Goal: Navigation & Orientation: Understand site structure

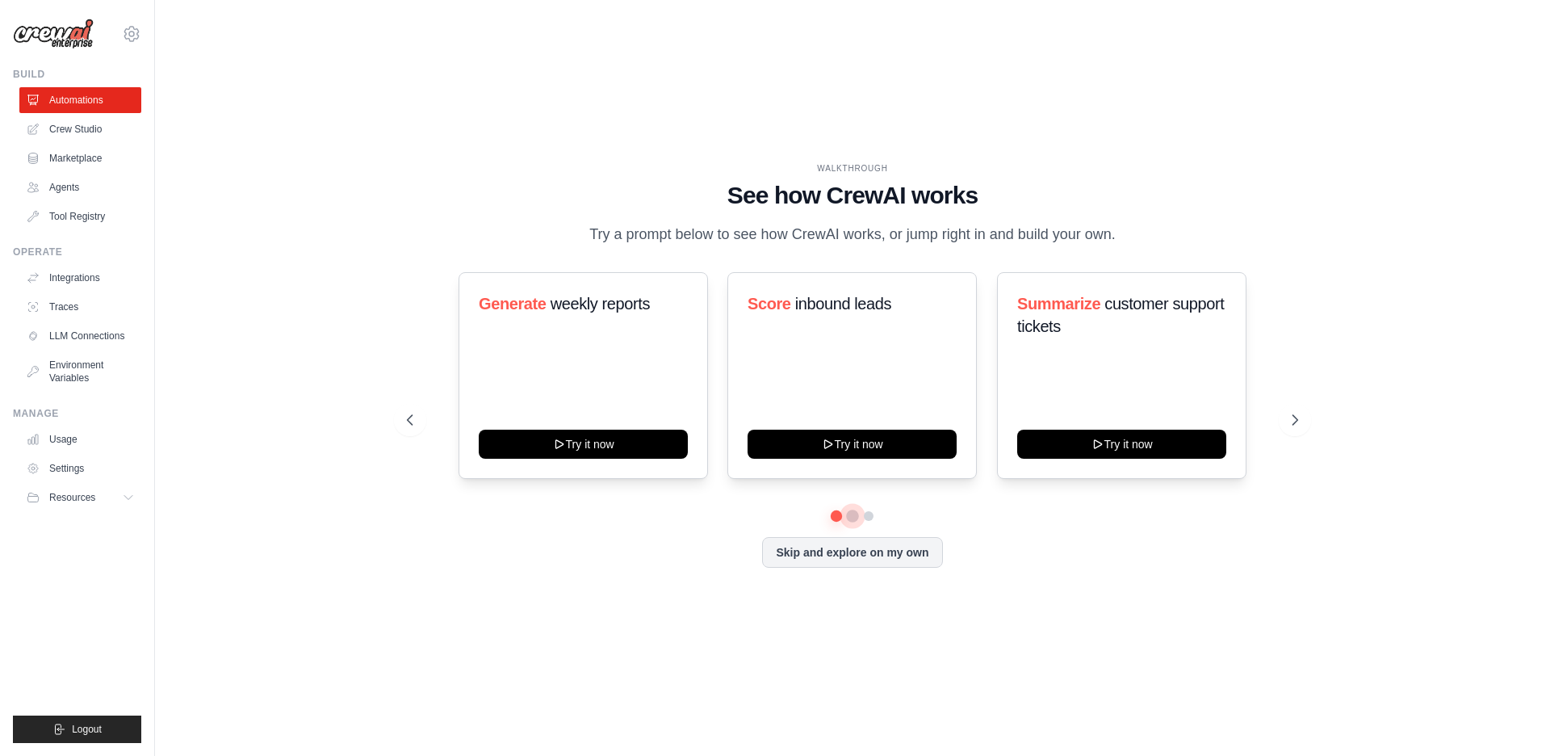
click at [852, 519] on button at bounding box center [852, 515] width 13 height 13
click at [872, 517] on button at bounding box center [868, 515] width 13 height 13
click at [68, 129] on link "Crew Studio" at bounding box center [82, 129] width 122 height 26
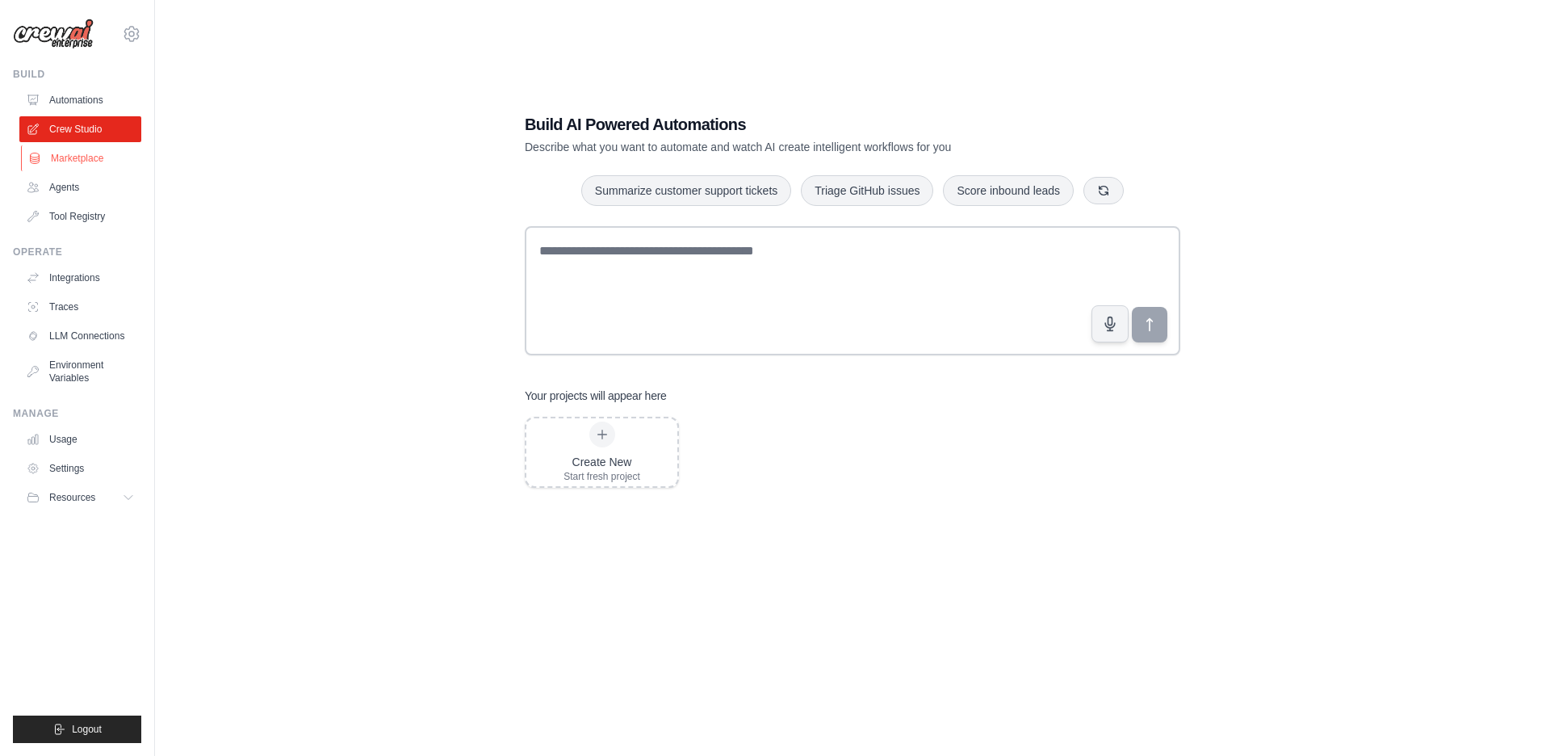
click at [99, 158] on link "Marketplace" at bounding box center [82, 158] width 122 height 26
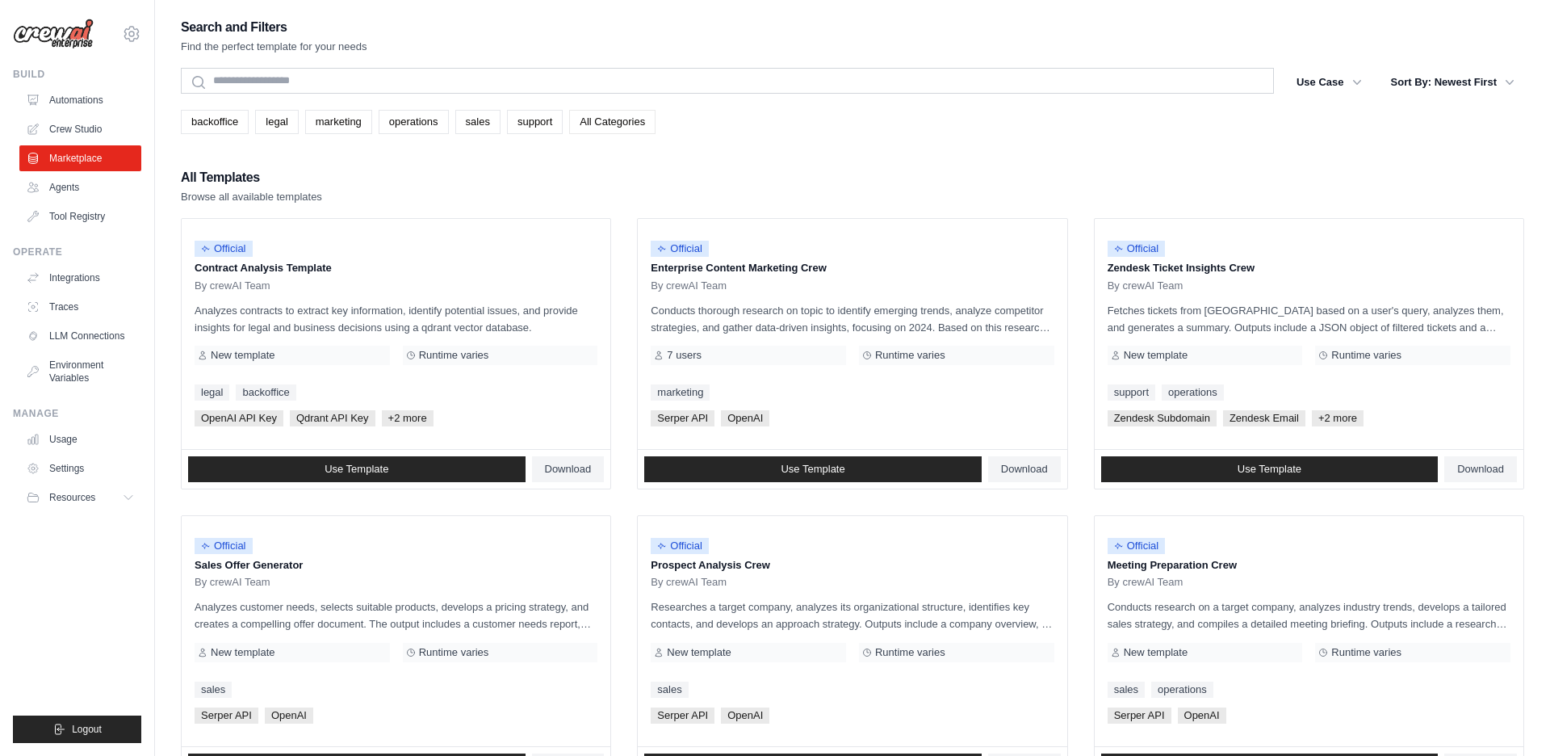
click at [634, 120] on link "All Categories" at bounding box center [612, 122] width 86 height 24
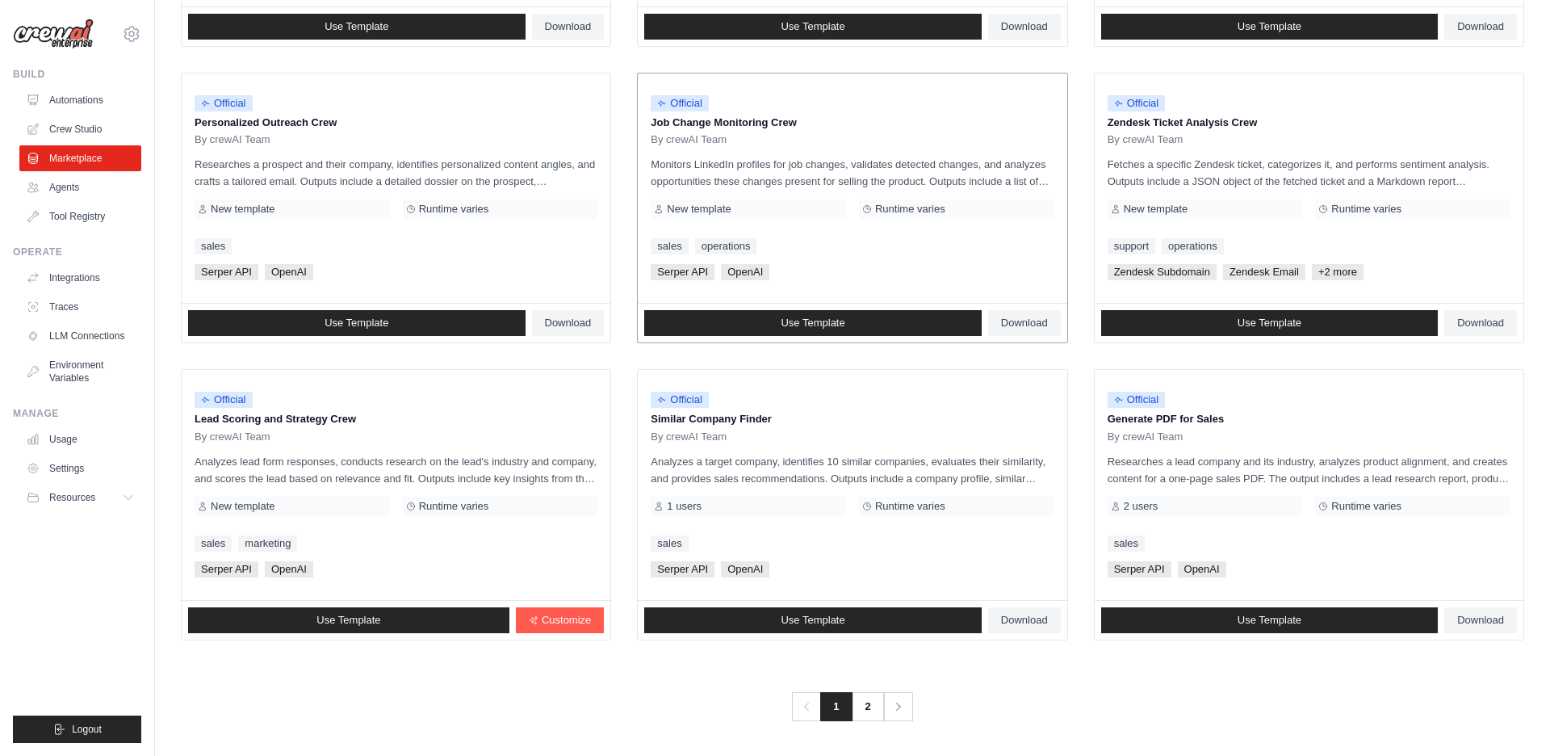
scroll to position [738, 0]
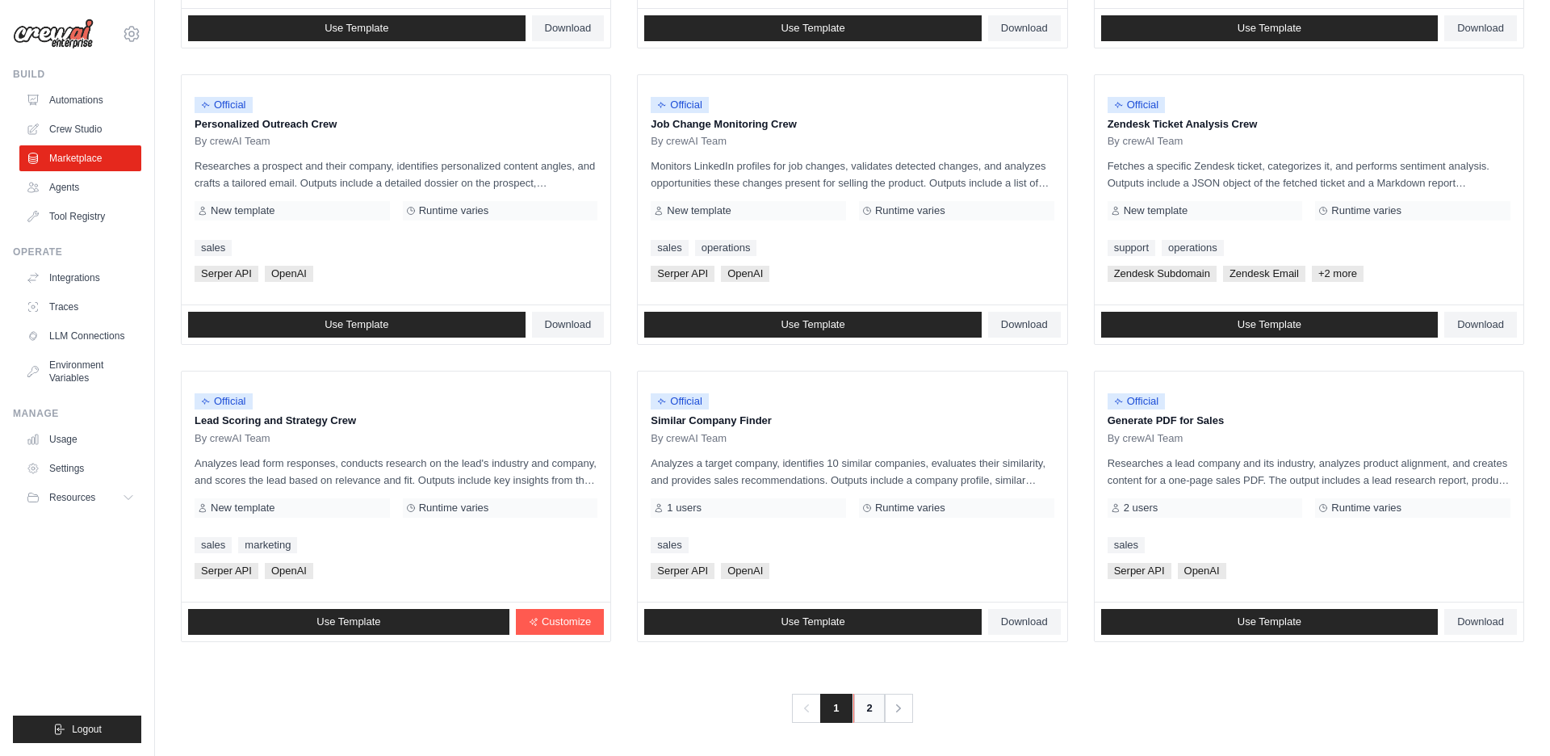
click at [870, 713] on link "2" at bounding box center [869, 708] width 32 height 29
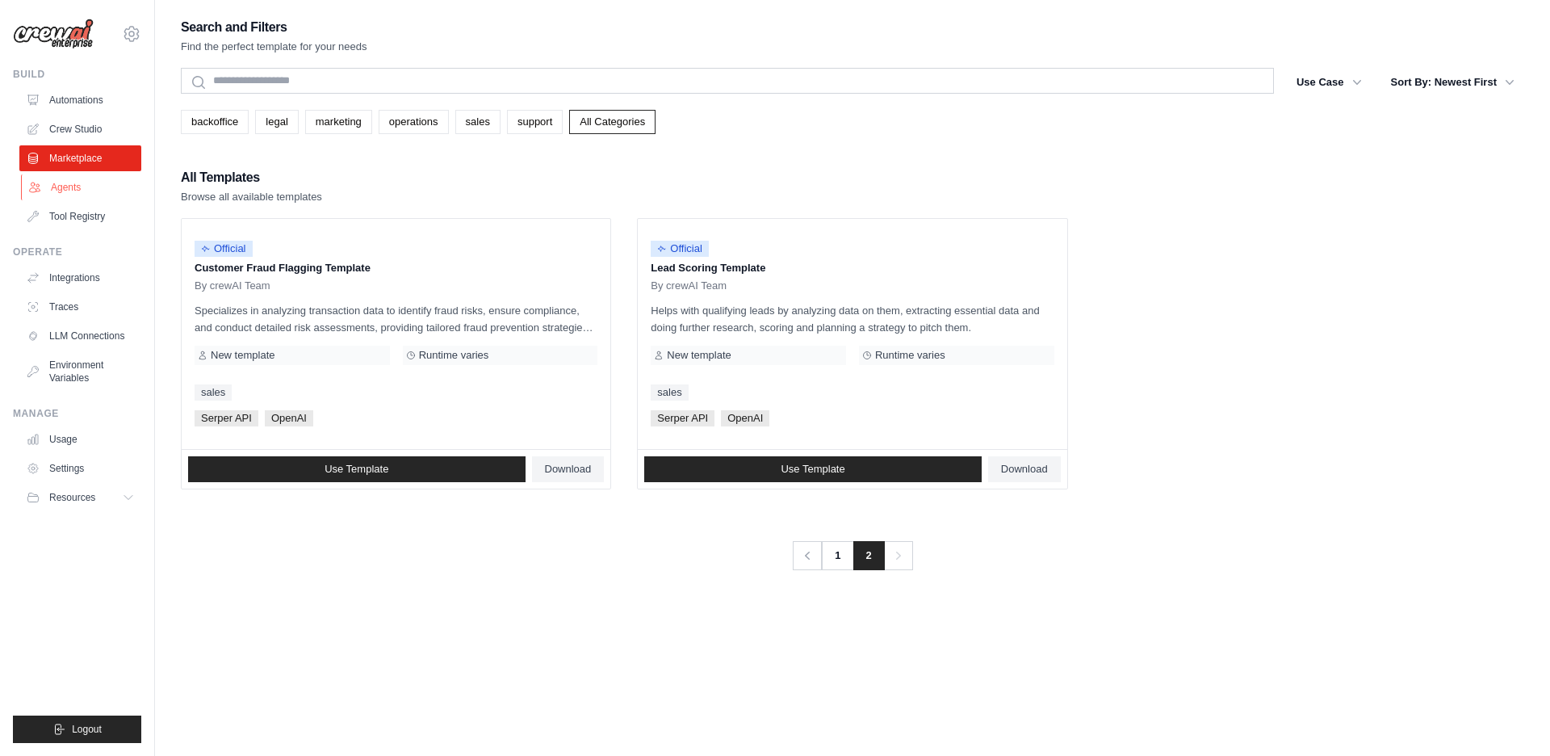
click at [80, 191] on link "Agents" at bounding box center [82, 187] width 122 height 26
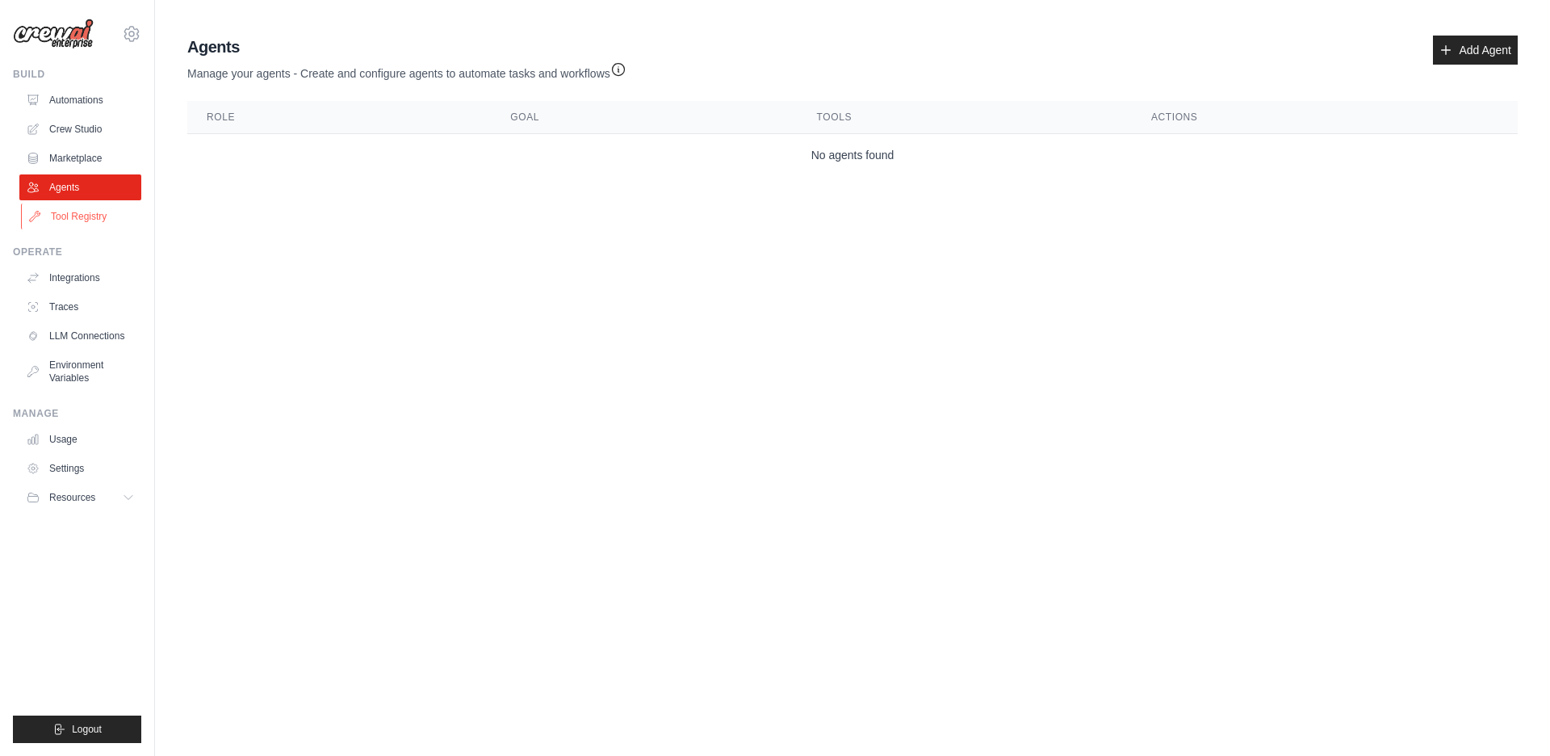
click at [65, 221] on link "Tool Registry" at bounding box center [82, 216] width 122 height 26
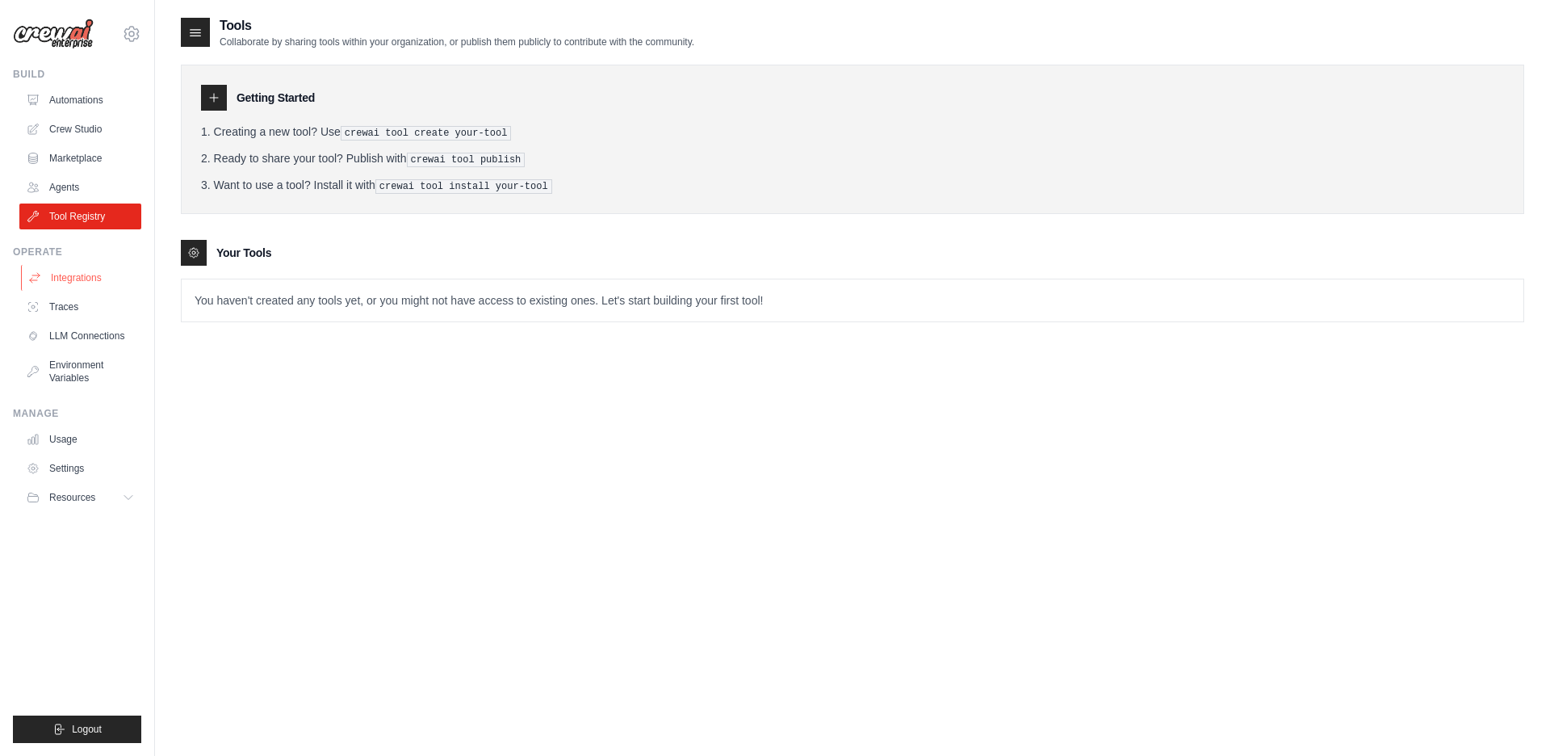
click at [77, 265] on link "Integrations" at bounding box center [82, 278] width 122 height 26
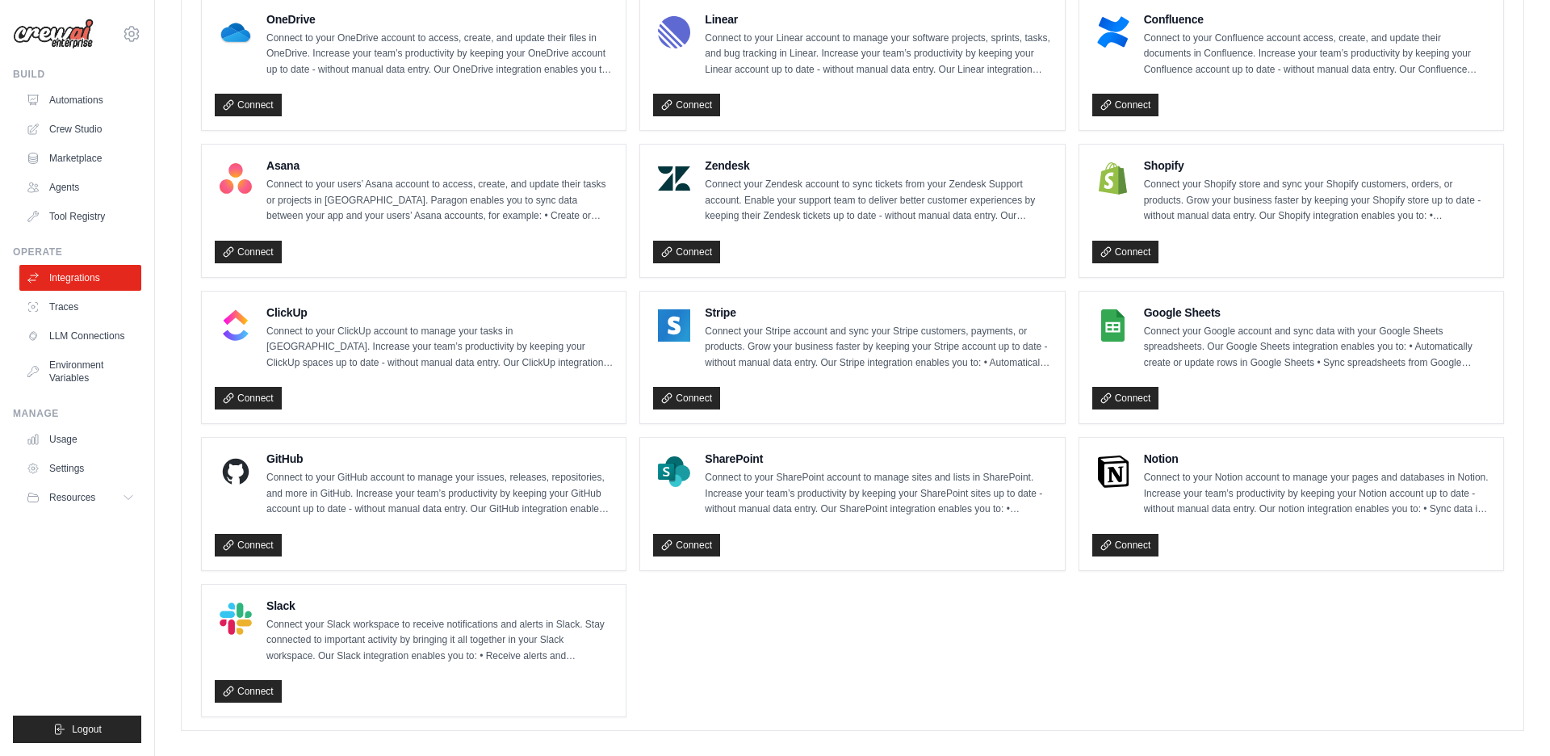
scroll to position [930, 0]
click at [69, 316] on link "Traces" at bounding box center [82, 307] width 122 height 26
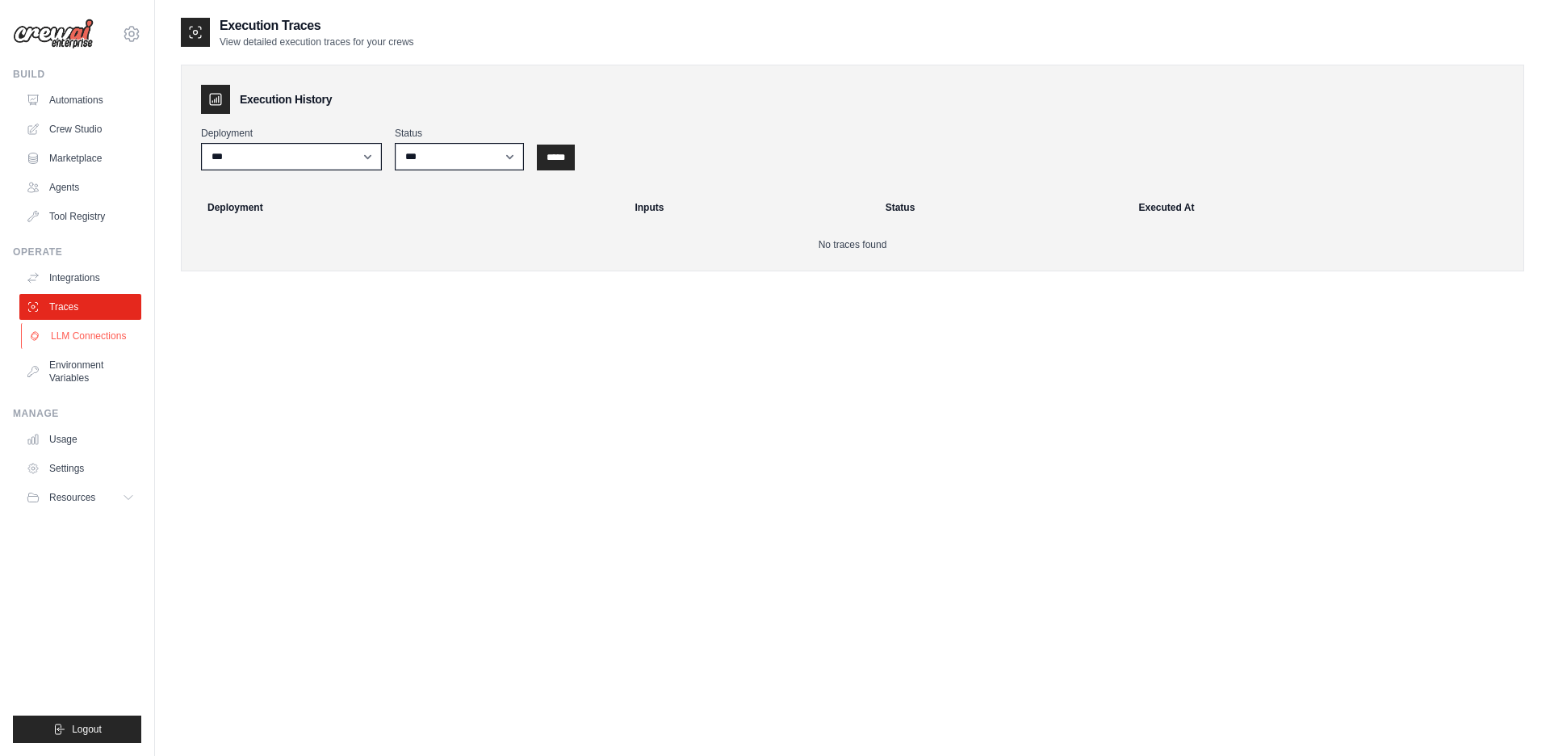
click at [82, 341] on link "LLM Connections" at bounding box center [82, 336] width 122 height 26
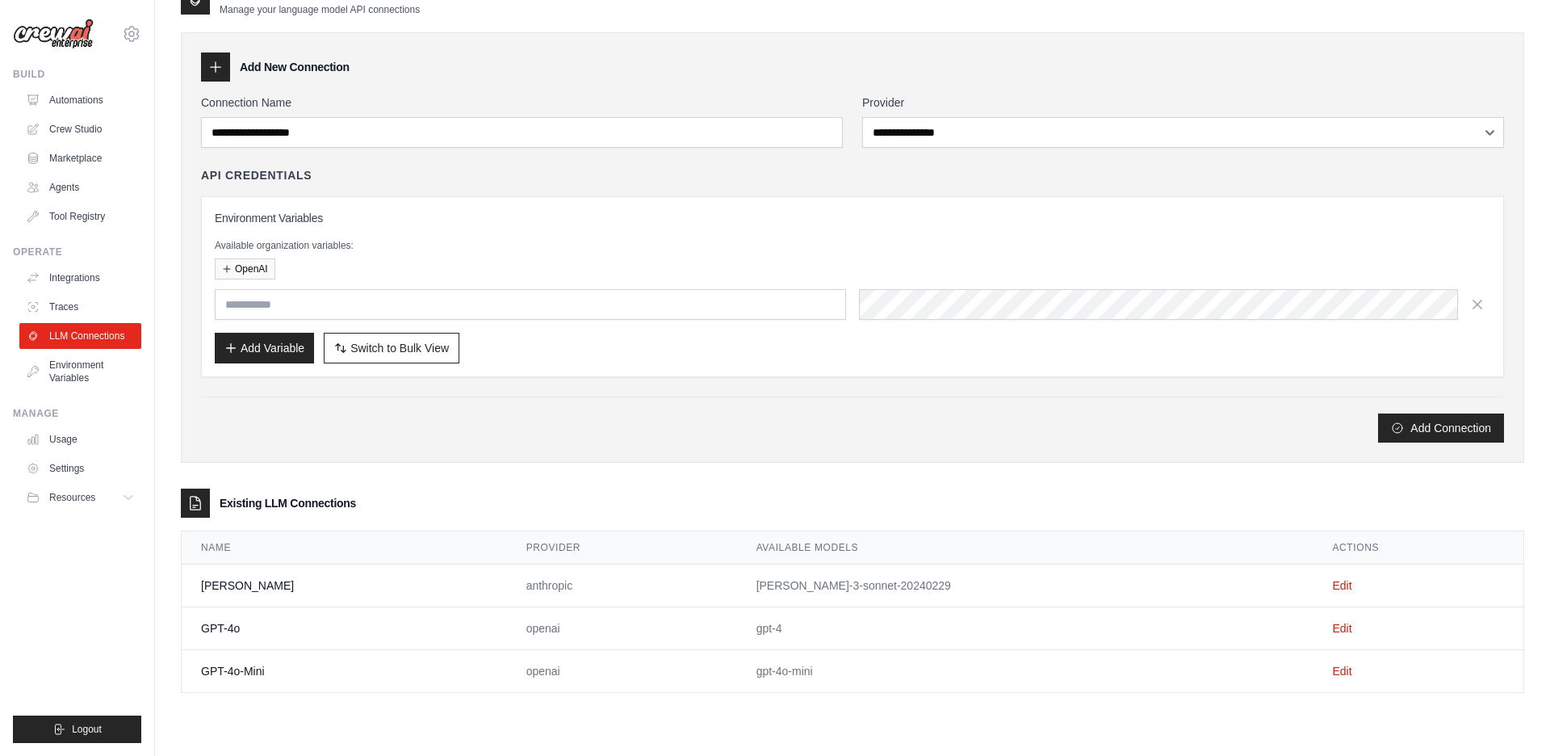
scroll to position [32, 0]
click at [67, 357] on link "Environment Variables" at bounding box center [82, 371] width 122 height 39
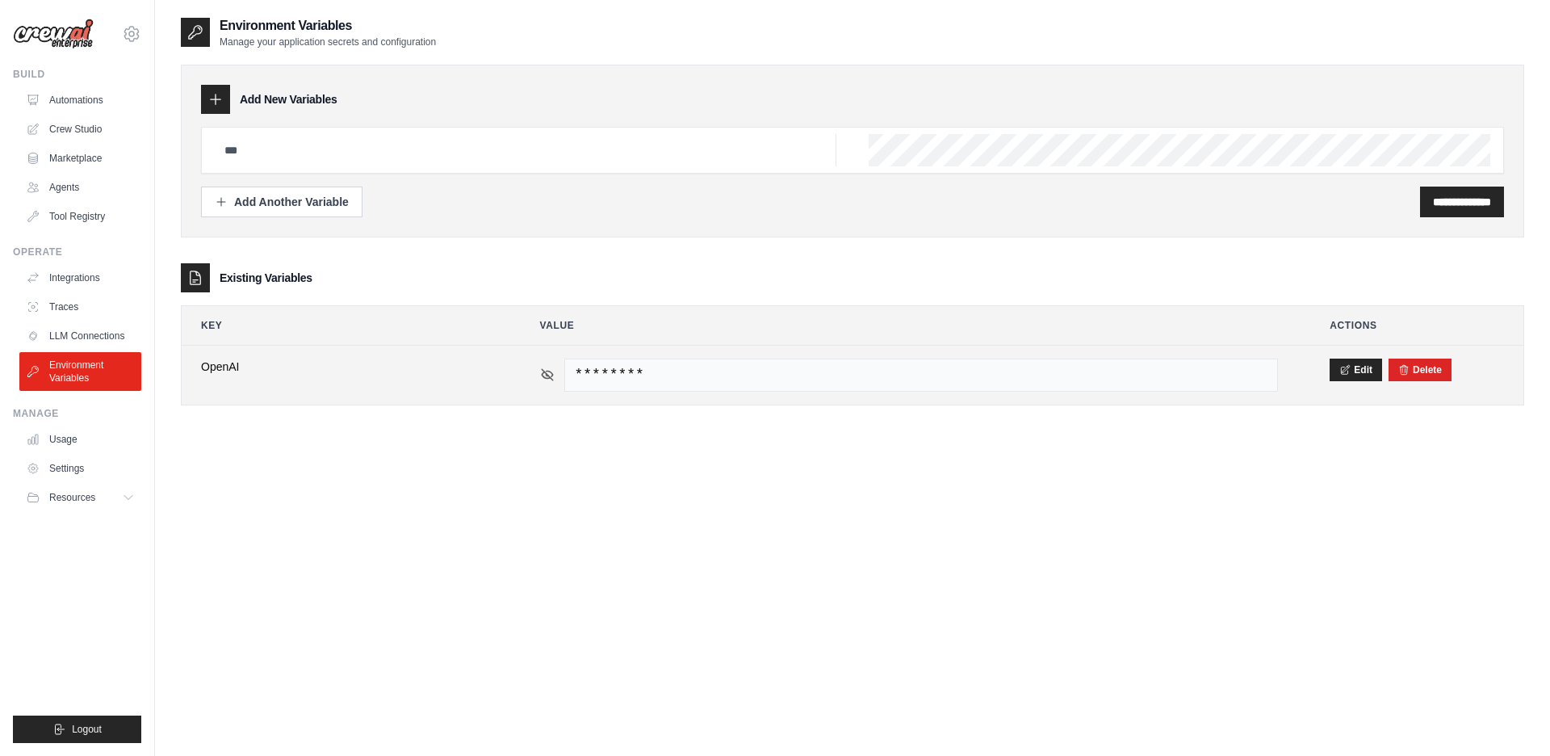
click at [551, 379] on icon at bounding box center [547, 374] width 11 height 11
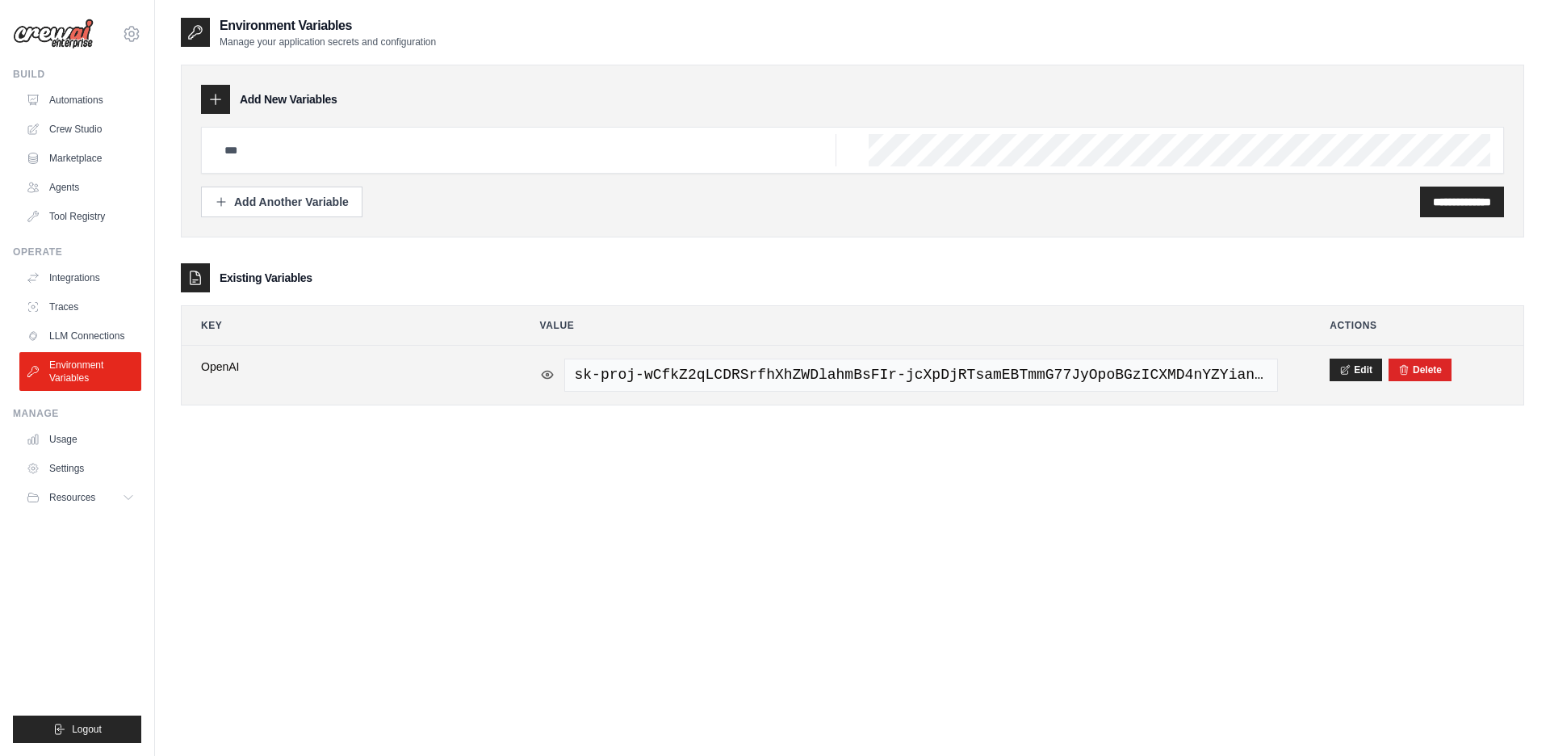
click at [547, 379] on icon at bounding box center [547, 374] width 15 height 15
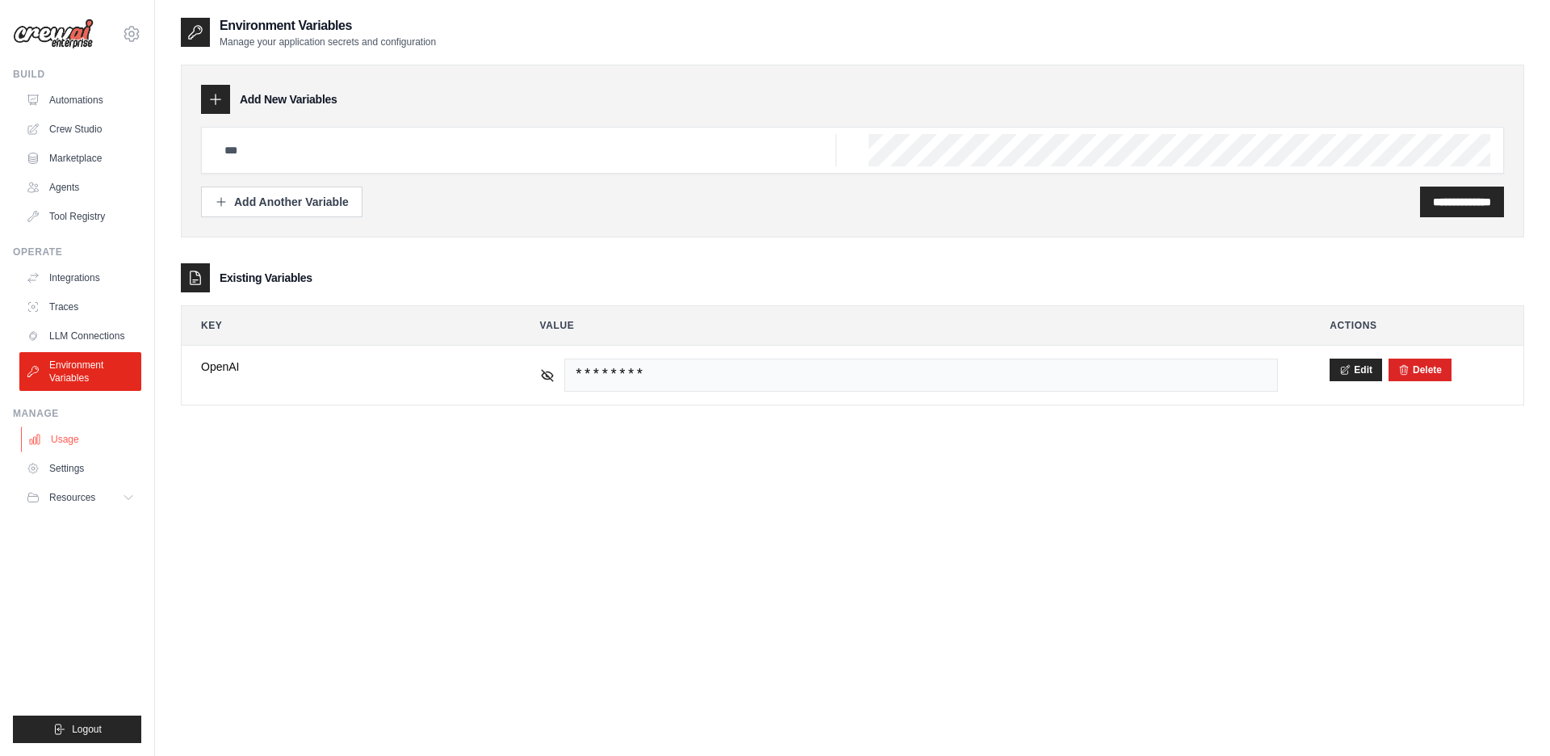
click at [59, 442] on link "Usage" at bounding box center [82, 439] width 122 height 26
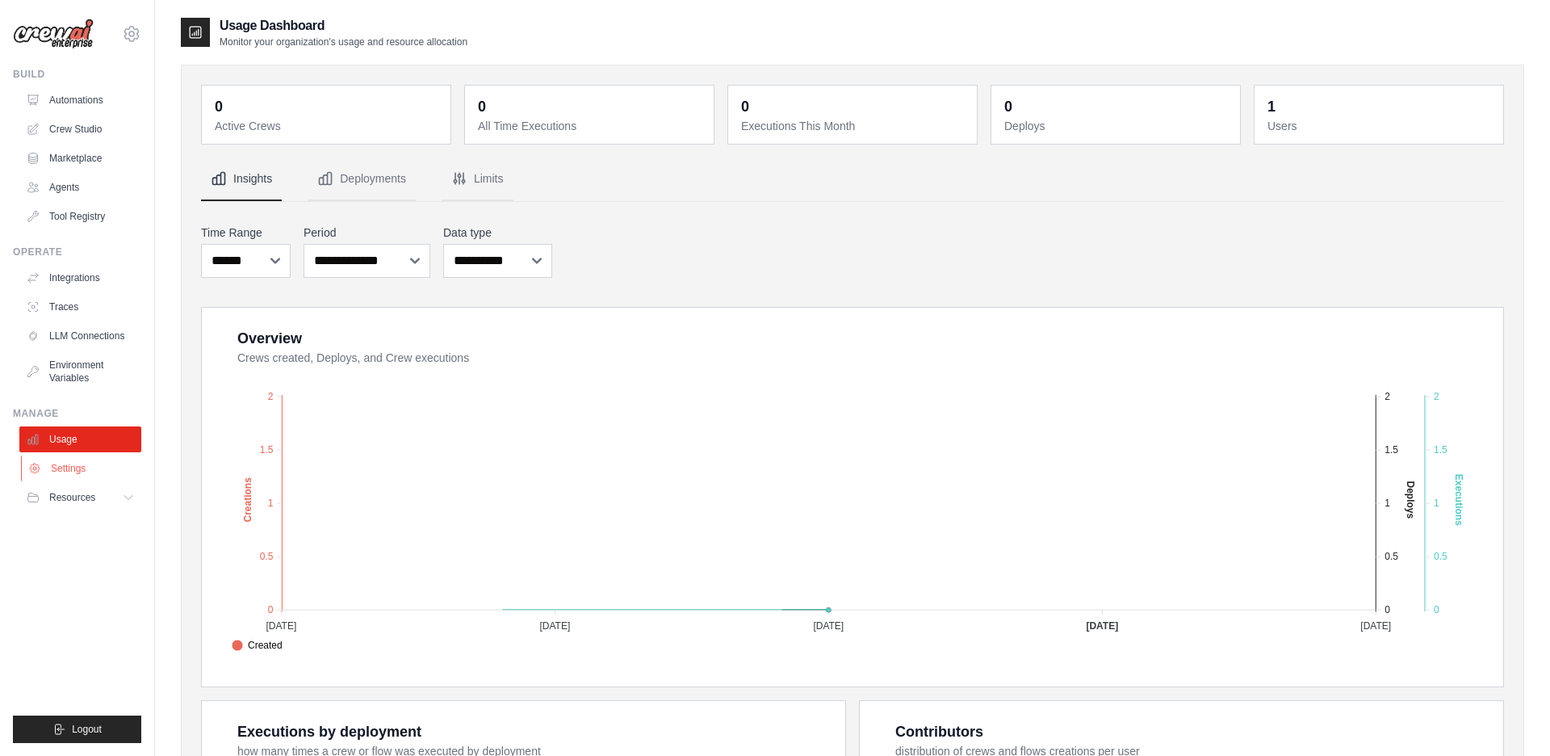
click at [69, 477] on link "Settings" at bounding box center [82, 468] width 122 height 26
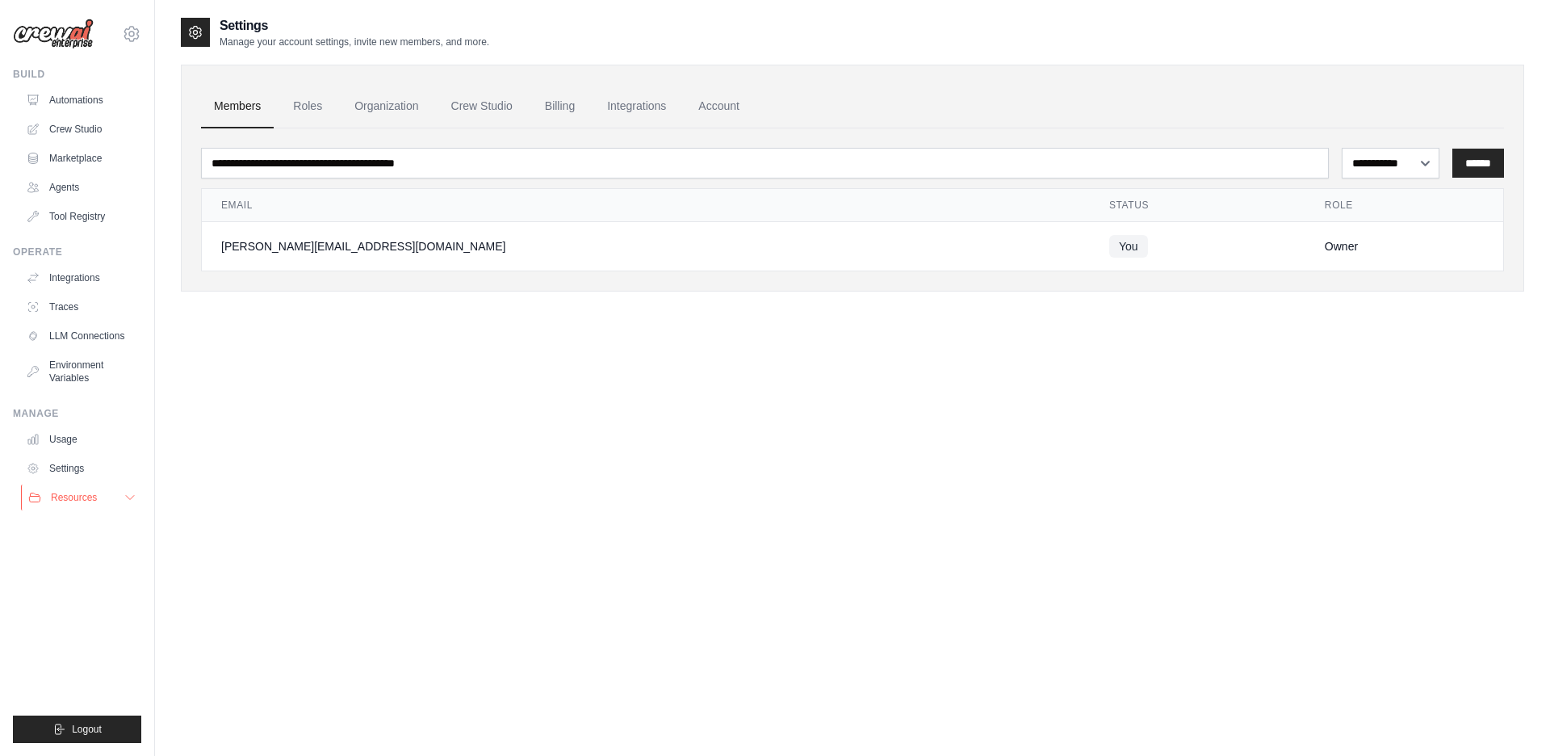
click at [83, 504] on button "Resources" at bounding box center [82, 497] width 122 height 26
click at [129, 36] on icon at bounding box center [131, 33] width 5 height 5
click at [730, 117] on link "Account" at bounding box center [718, 107] width 67 height 44
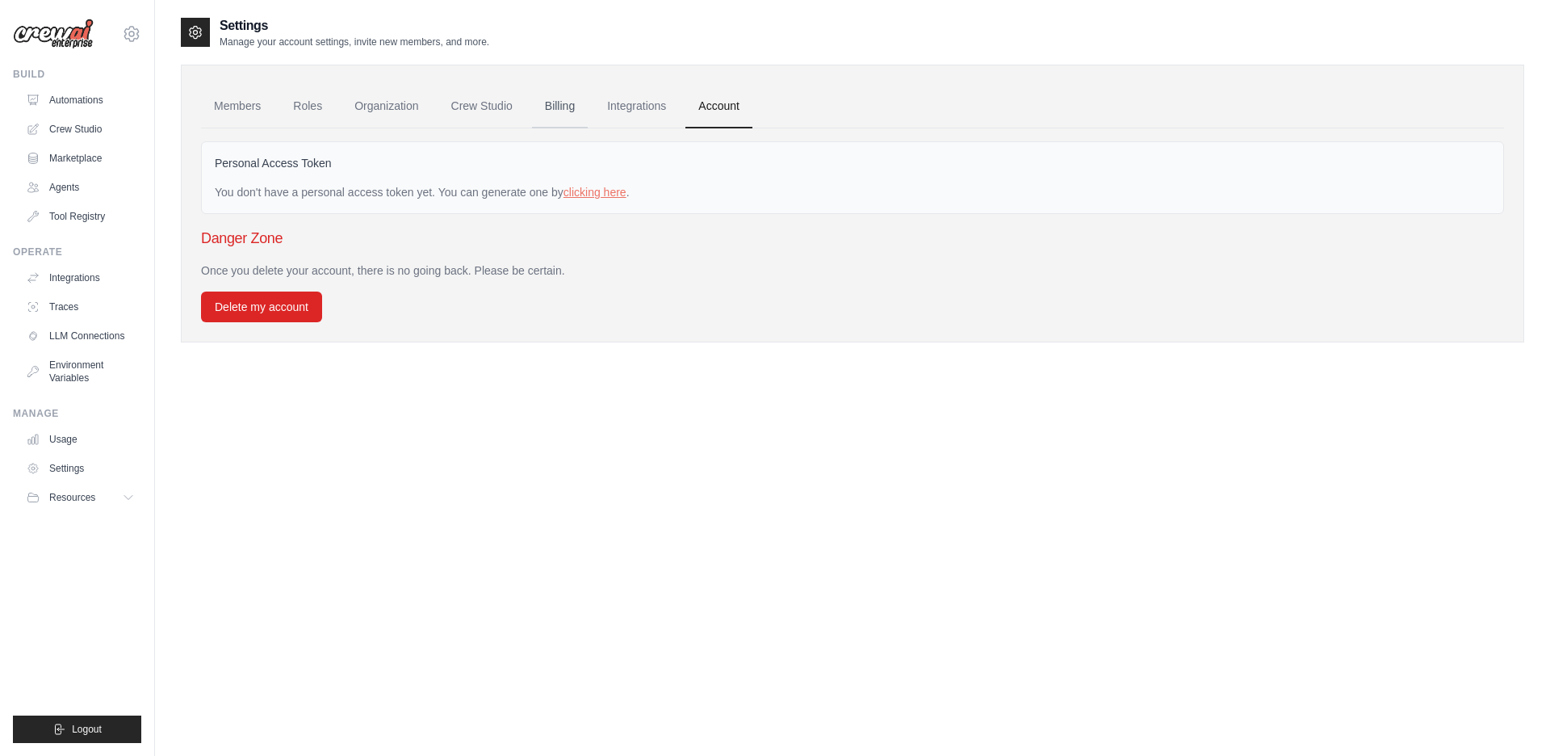
click at [566, 102] on link "Billing" at bounding box center [560, 107] width 56 height 44
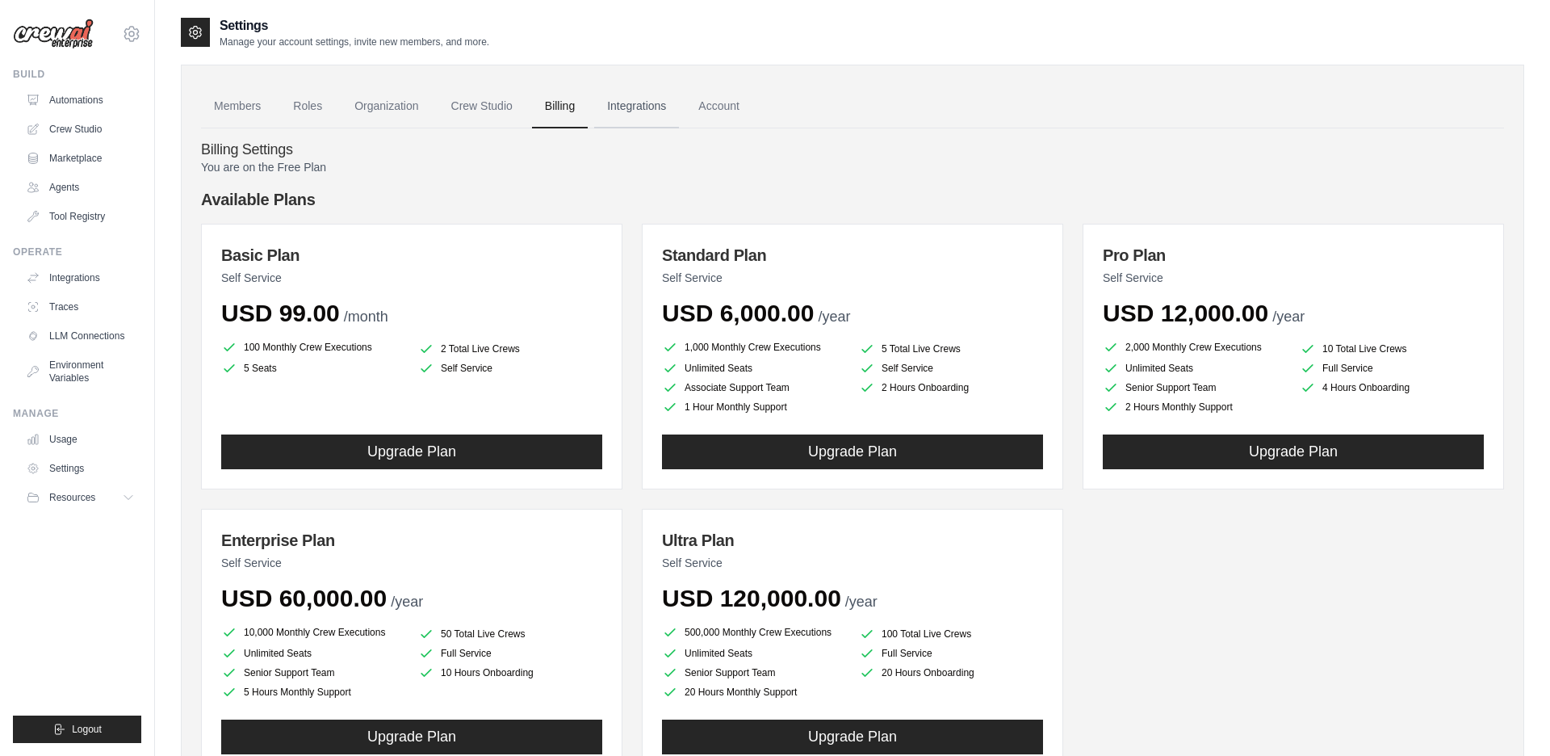
click at [634, 115] on link "Integrations" at bounding box center [636, 107] width 85 height 44
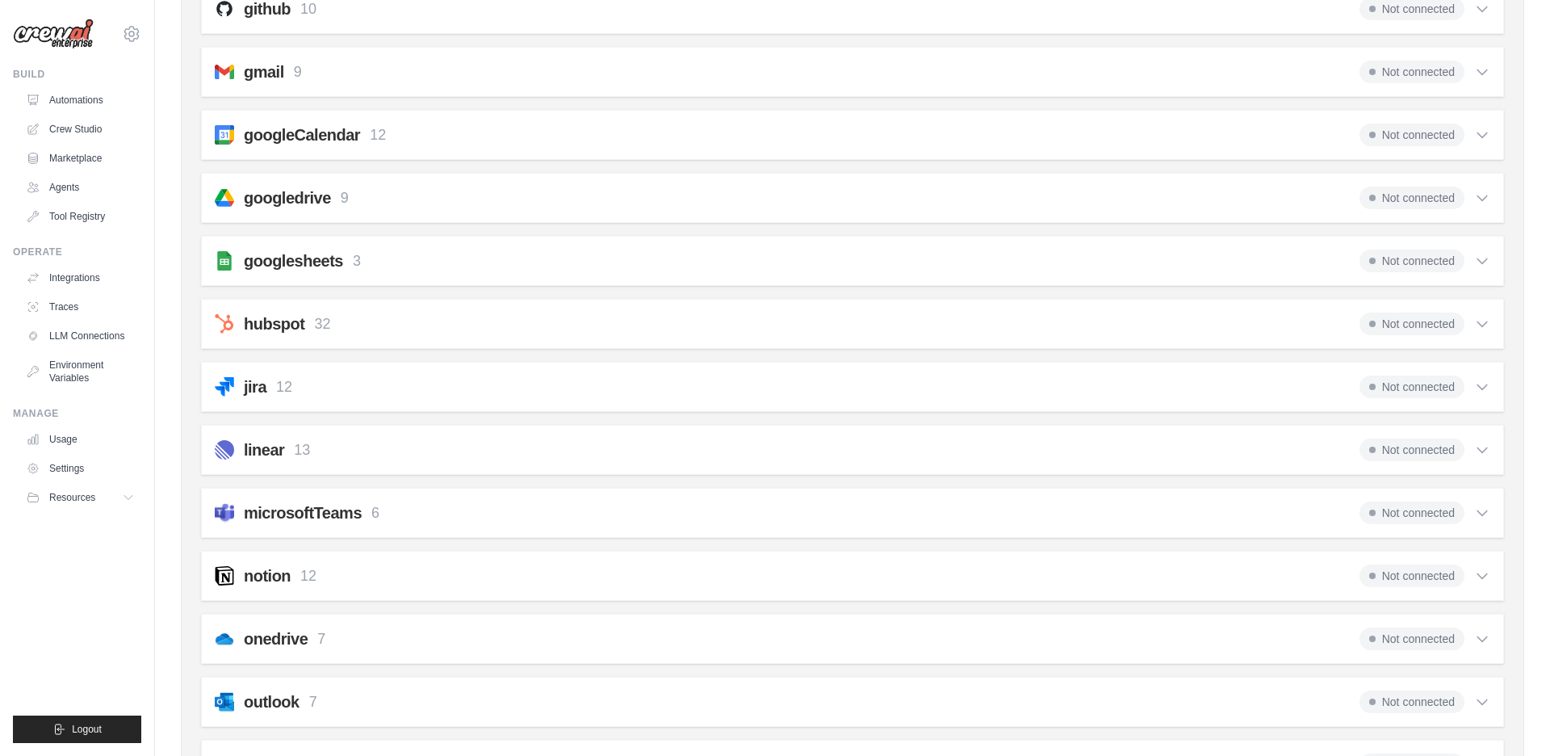
scroll to position [621, 0]
click at [288, 512] on h2 "microsoftTeams" at bounding box center [303, 511] width 118 height 23
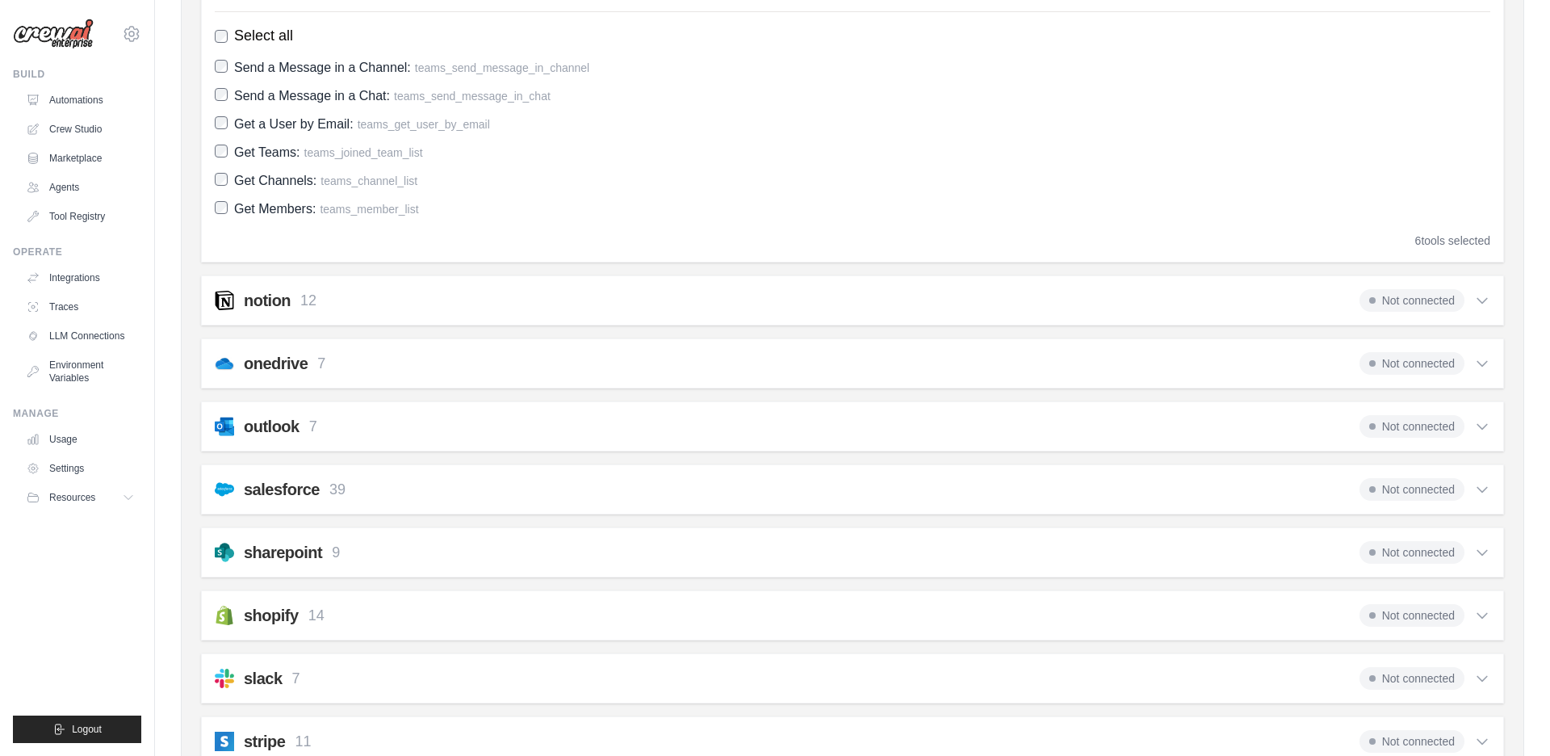
scroll to position [1151, 0]
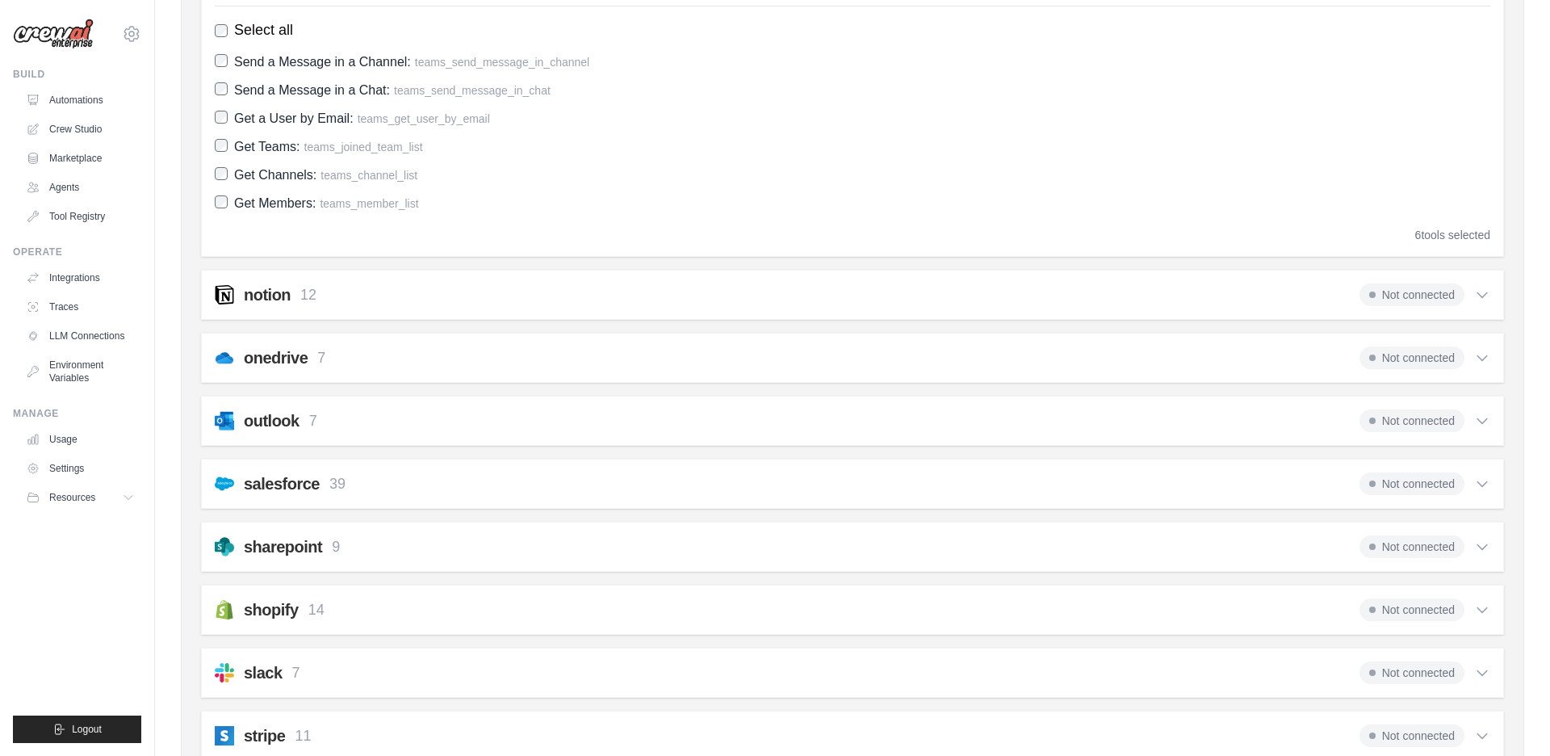
click at [299, 417] on h2 "outlook" at bounding box center [272, 420] width 56 height 23
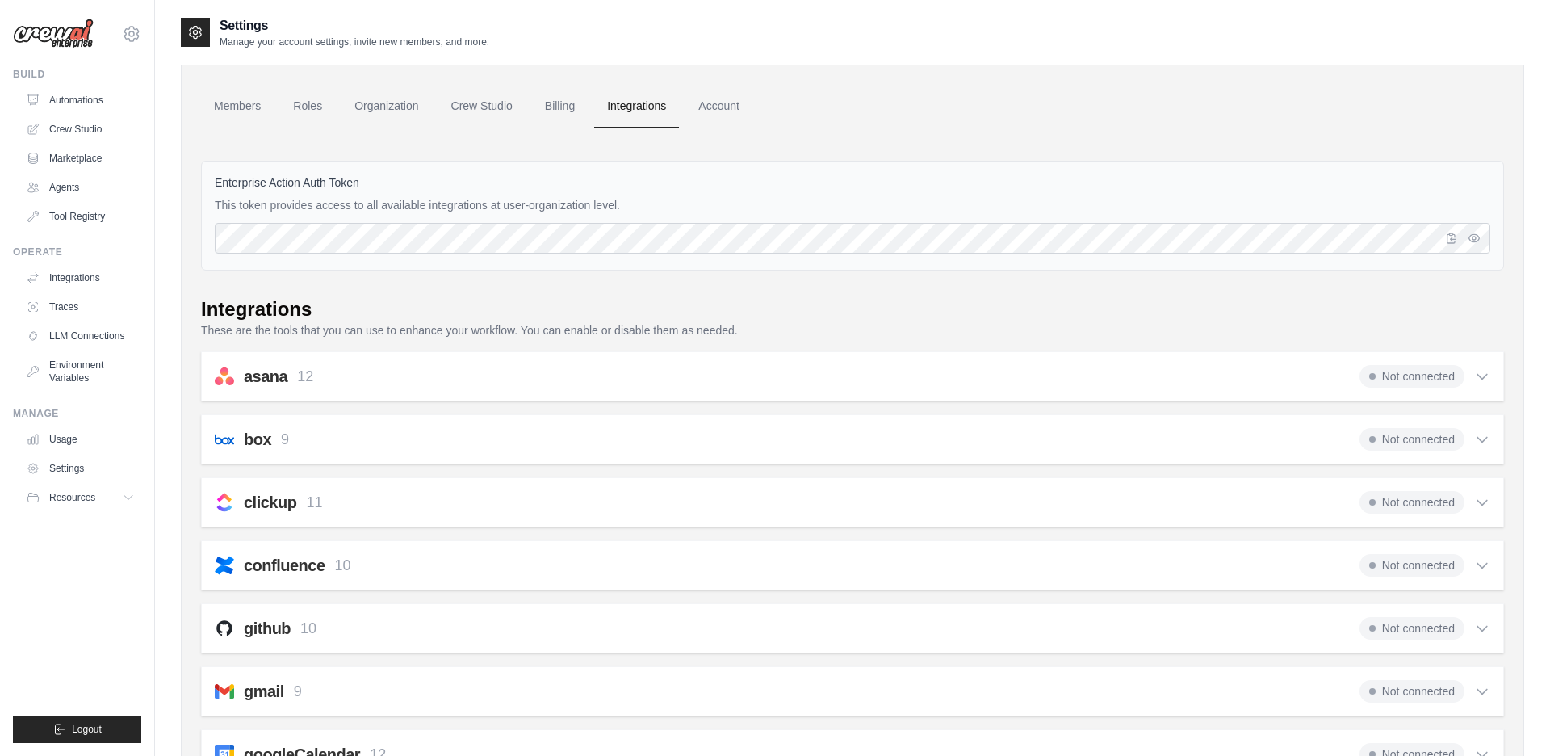
scroll to position [0, 0]
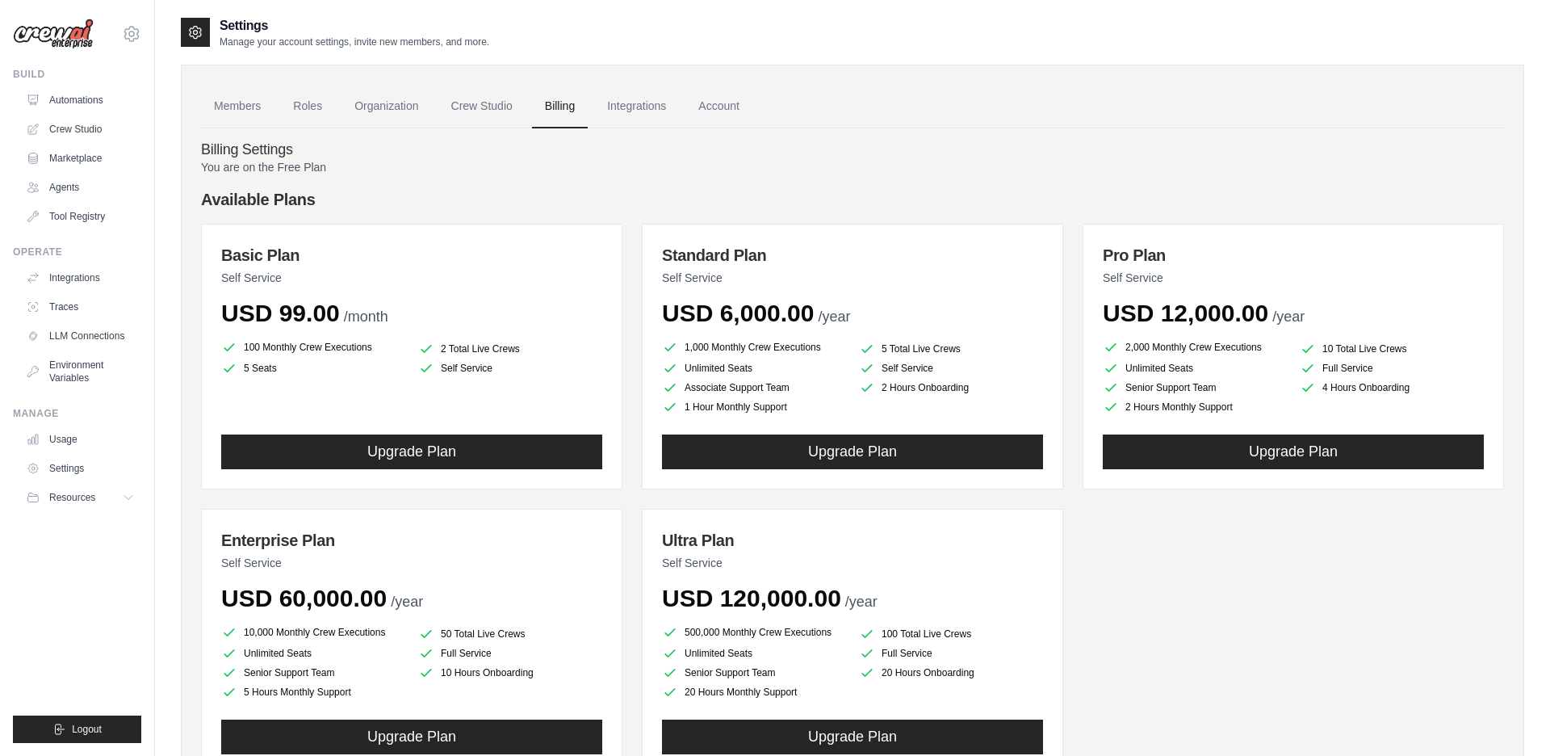
click at [36, 34] on img at bounding box center [53, 34] width 81 height 31
click at [133, 36] on icon at bounding box center [131, 33] width 5 height 5
click at [112, 113] on link "Settings" at bounding box center [132, 108] width 142 height 29
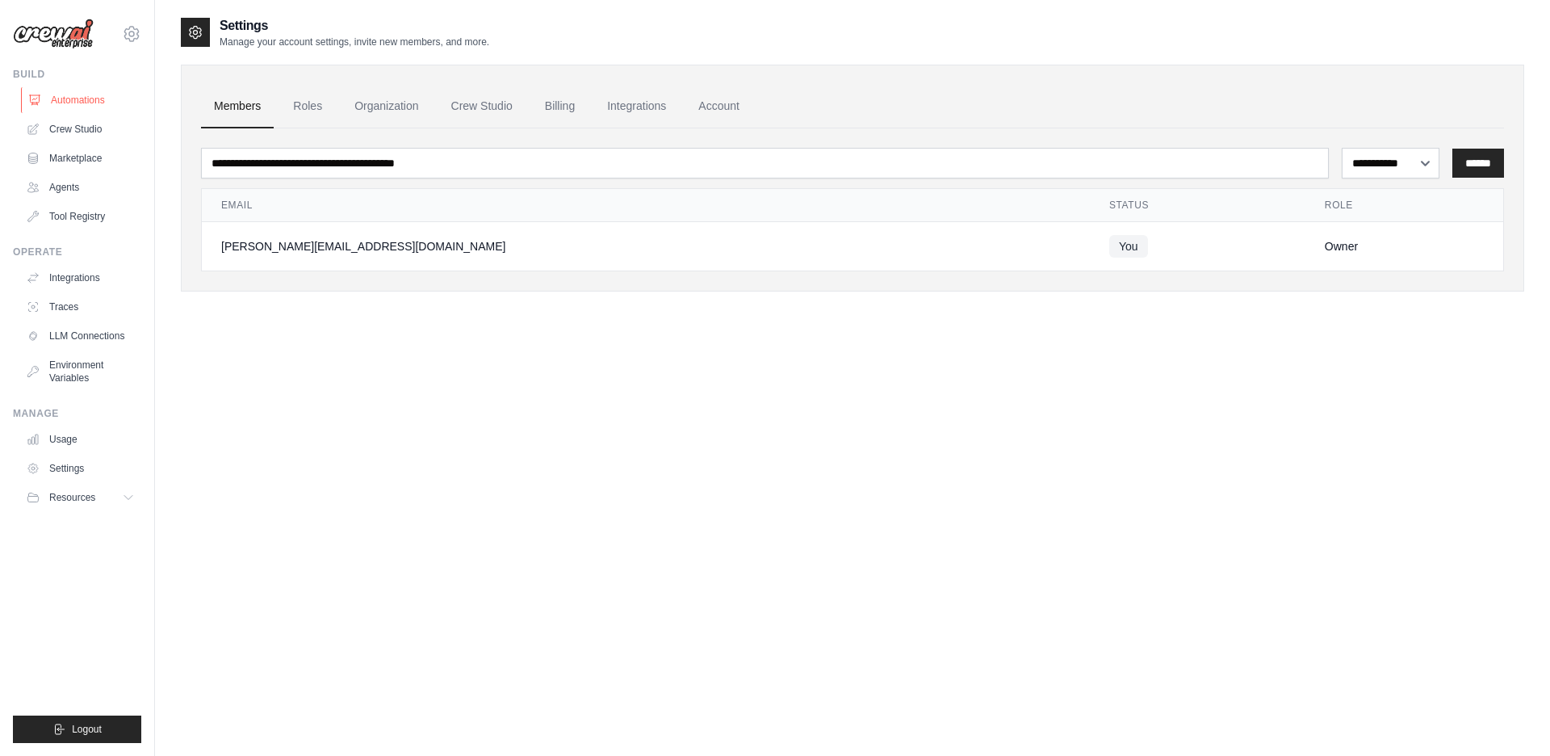
click at [94, 102] on link "Automations" at bounding box center [82, 100] width 122 height 26
